Goal: Task Accomplishment & Management: Use online tool/utility

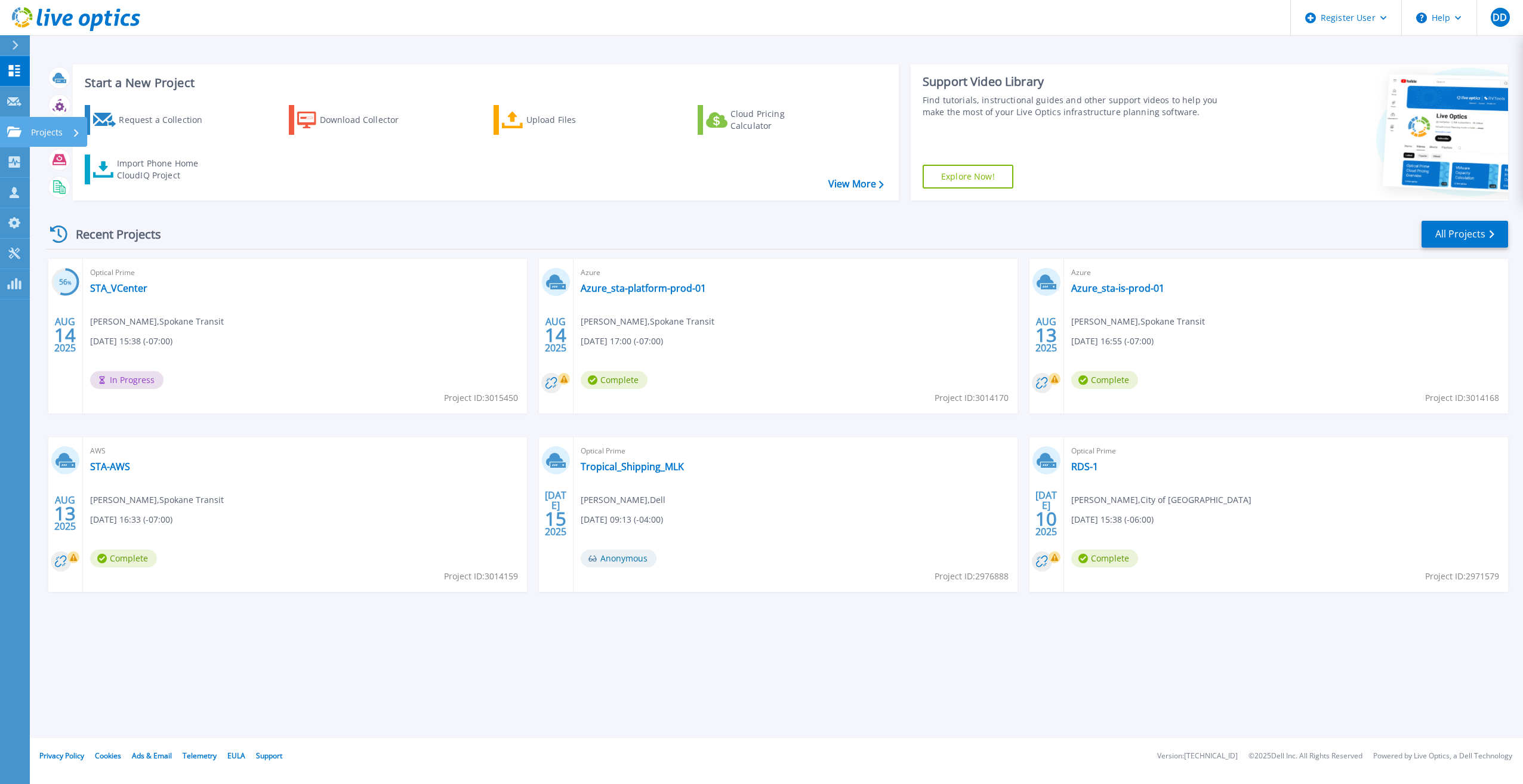
click at [16, 132] on icon at bounding box center [14, 131] width 14 height 10
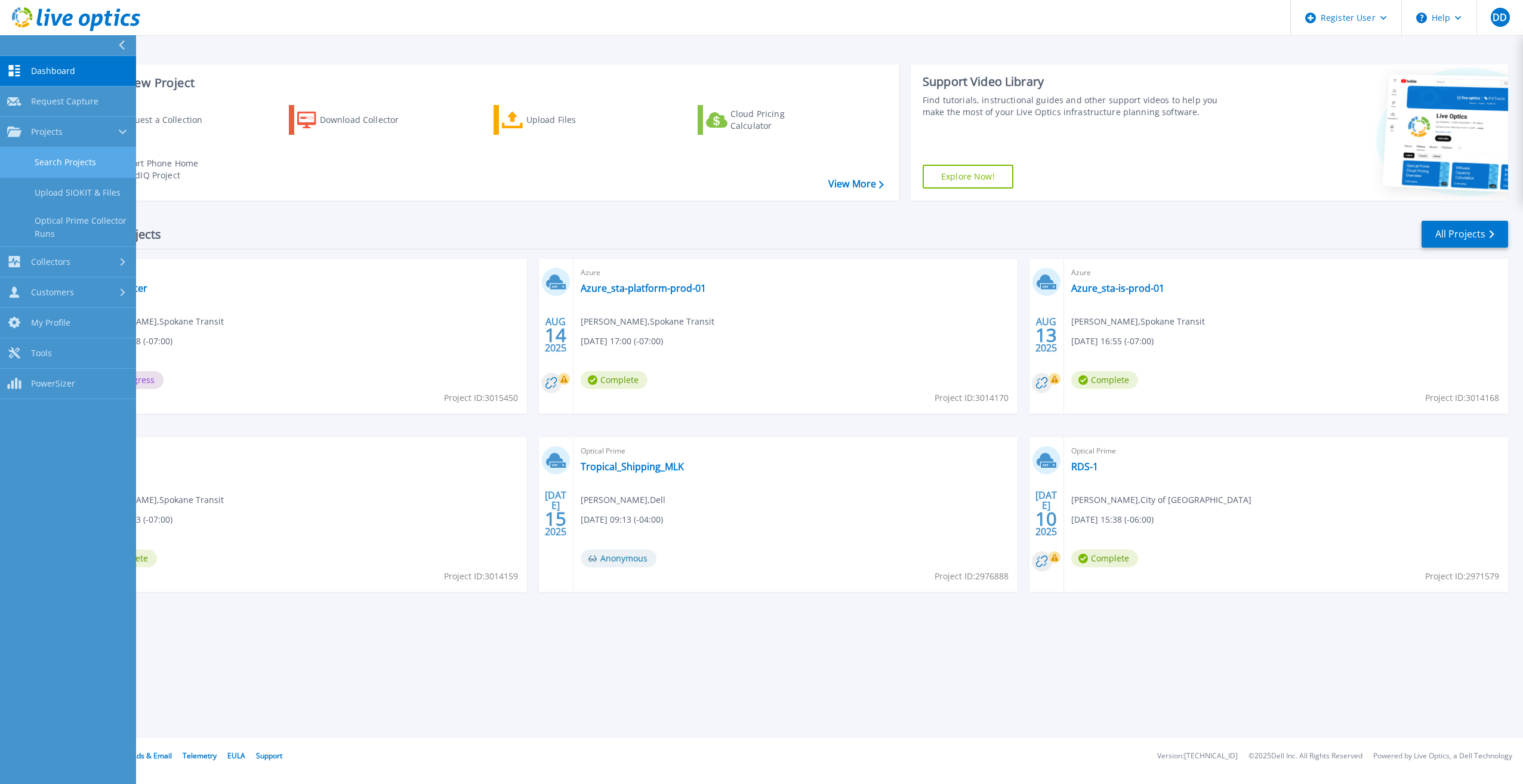
click at [67, 163] on link "Search Projects" at bounding box center [68, 163] width 136 height 31
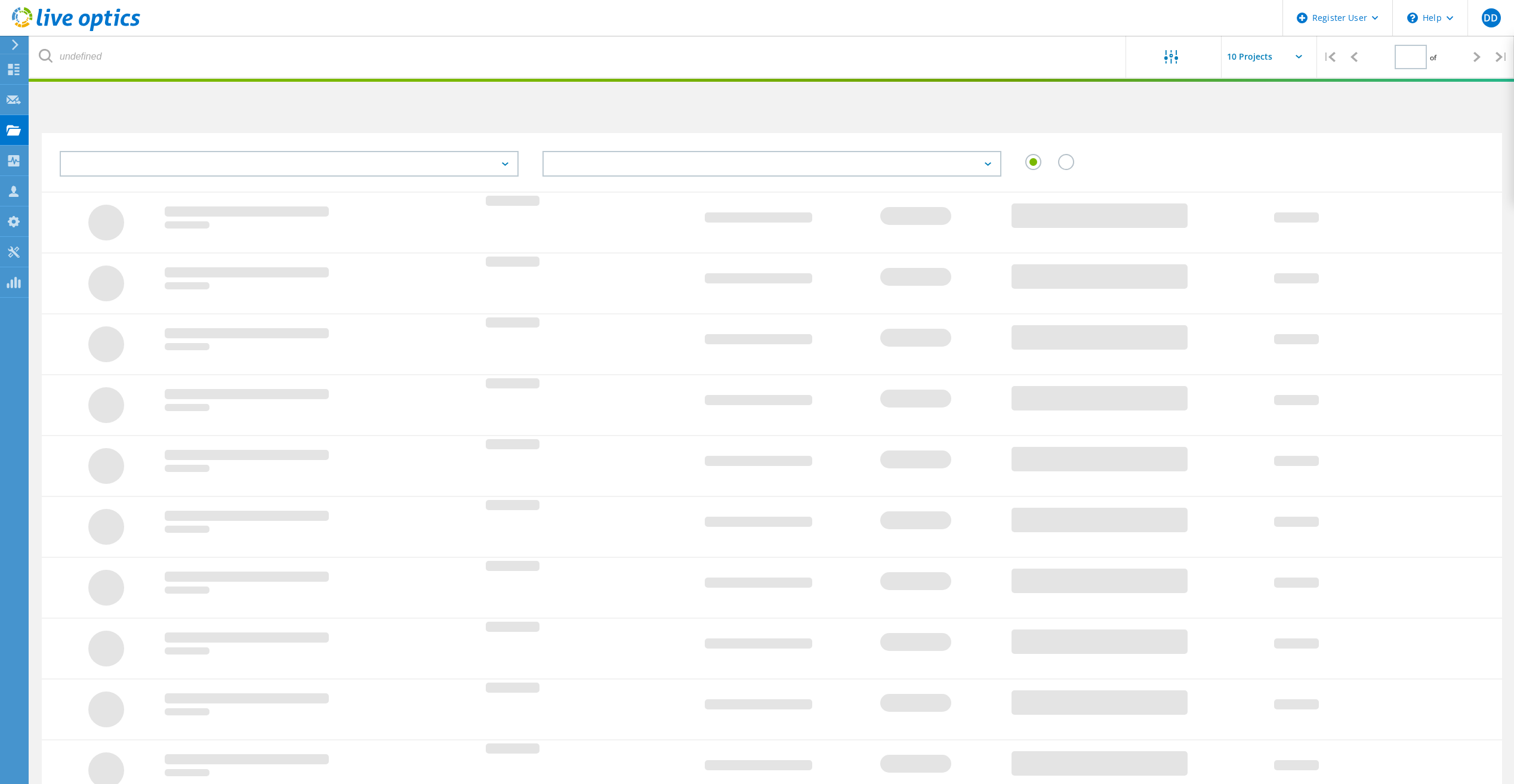
type input "1"
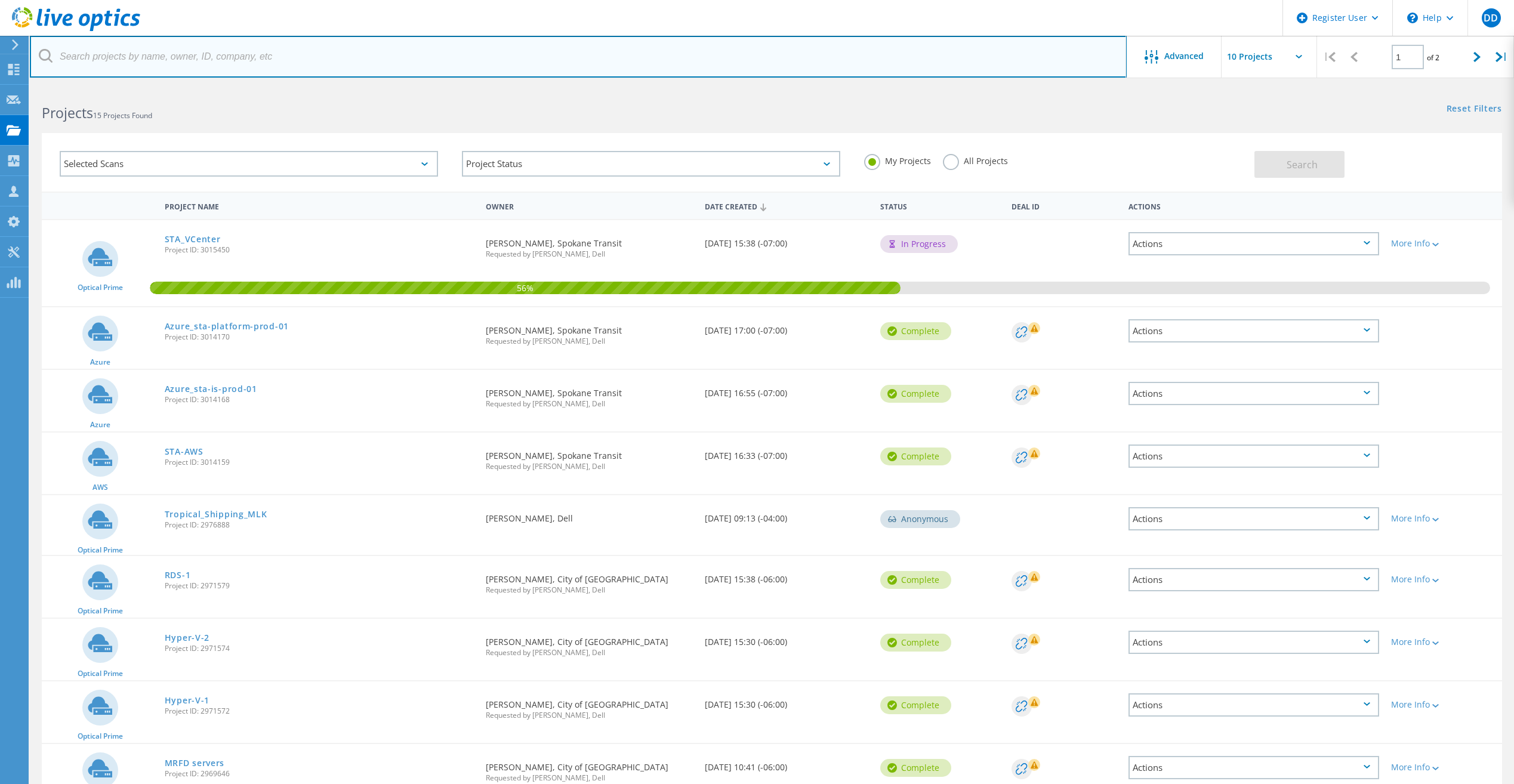
click at [113, 65] on input "text" at bounding box center [578, 57] width 1097 height 42
type input "Grants Pass"
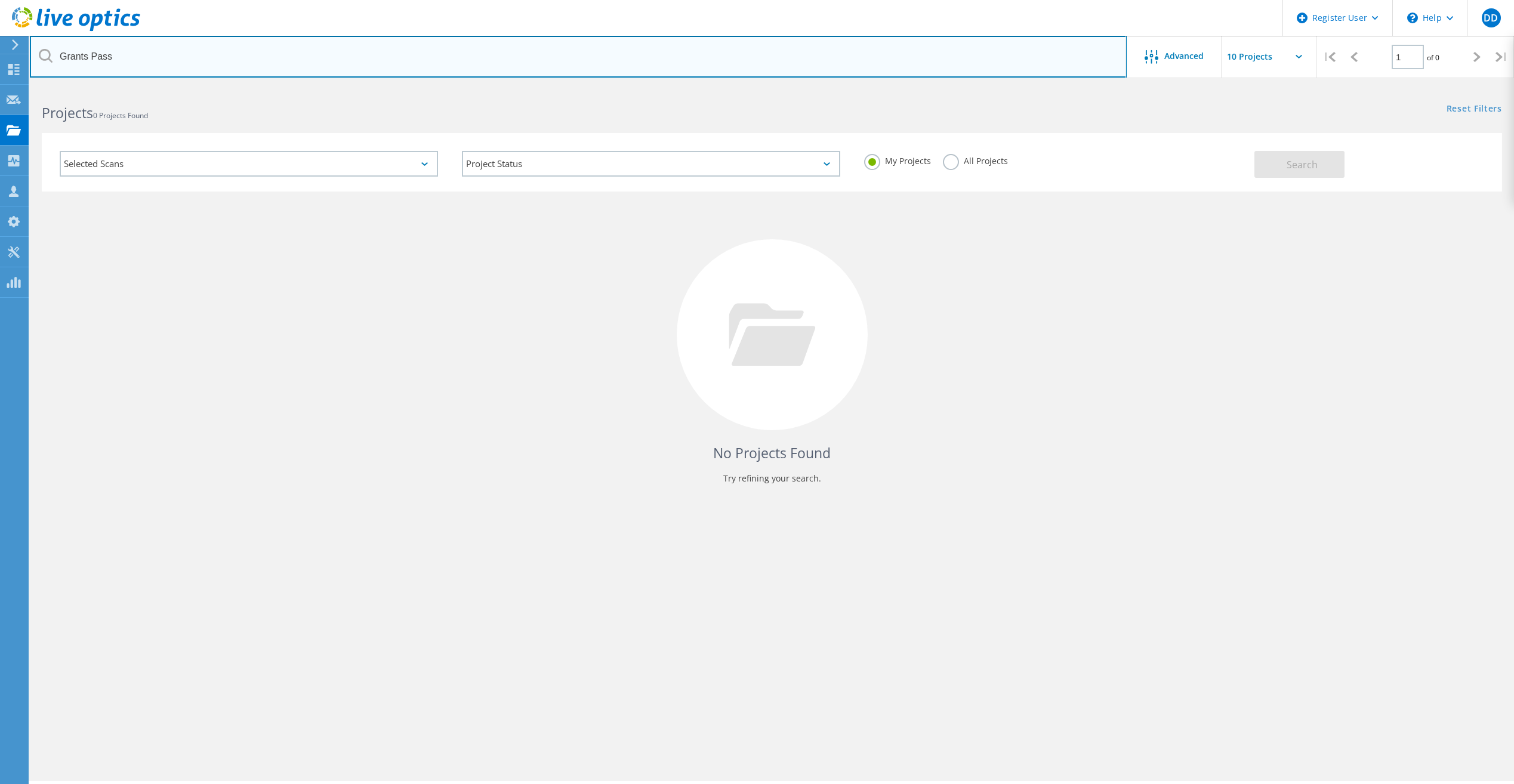
drag, startPoint x: 207, startPoint y: 65, endPoint x: 52, endPoint y: 46, distance: 156.2
click at [52, 46] on input "Grants Pass" at bounding box center [578, 57] width 1097 height 42
click at [147, 49] on input "text" at bounding box center [578, 57] width 1097 height 42
paste input "kselland@grantspassoregon.gov>"
type input "kselland@grantspassoregon.gov"
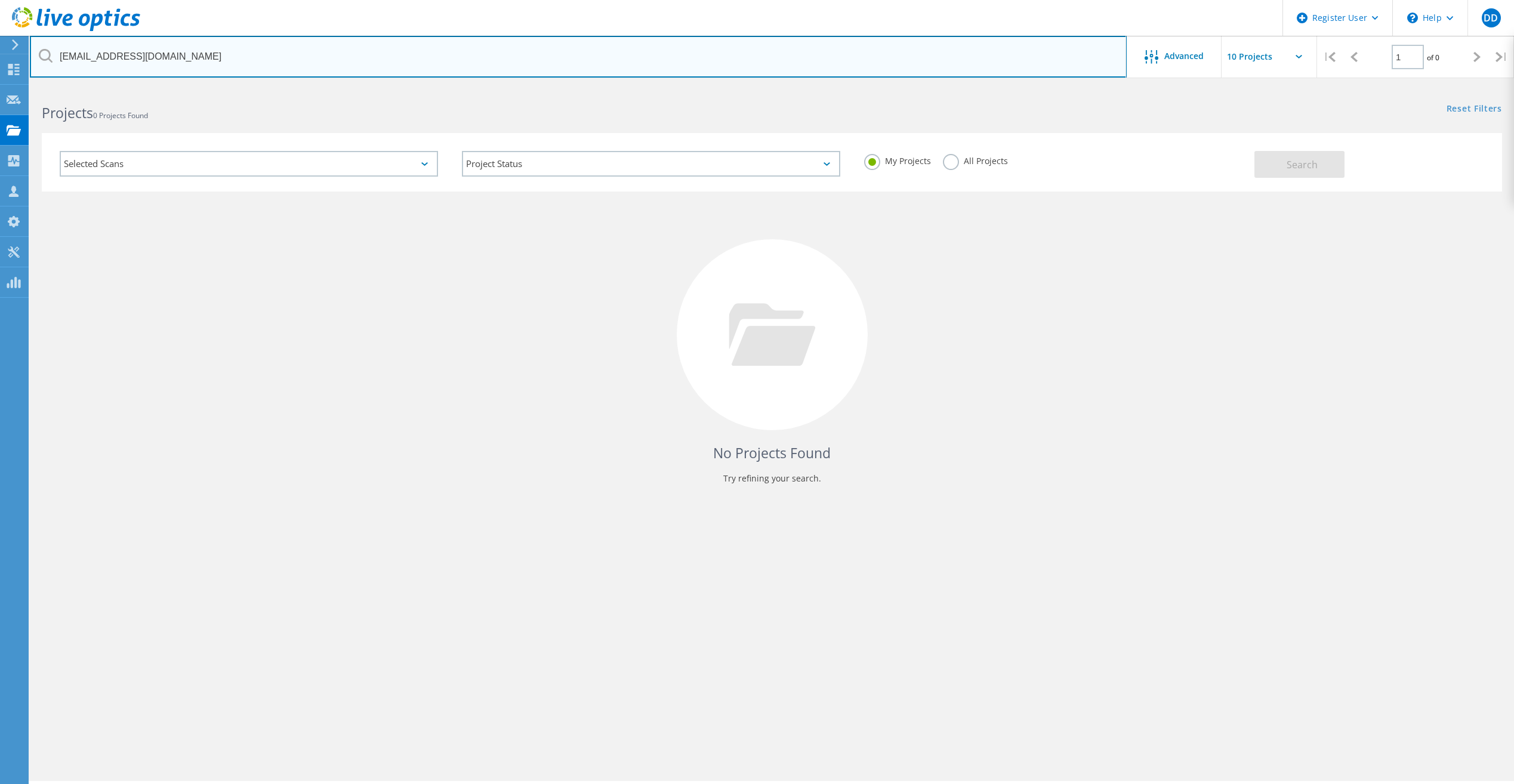
drag, startPoint x: 200, startPoint y: 58, endPoint x: 40, endPoint y: 51, distance: 160.2
click at [40, 51] on div "kselland@grantspassoregon.gov" at bounding box center [578, 57] width 1097 height 42
click at [158, 65] on input "text" at bounding box center [578, 57] width 1097 height 42
paste input "smartinez@grantspassoregon.gov>"
type input "smartinez@grantspassoregon.gov"
